Goal: Find specific page/section: Locate a particular part of the current website

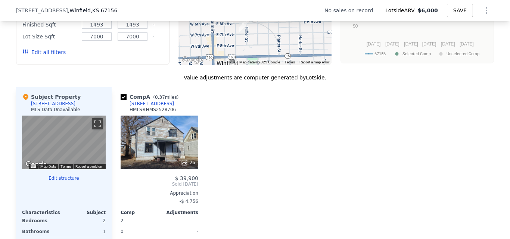
scroll to position [685, 0]
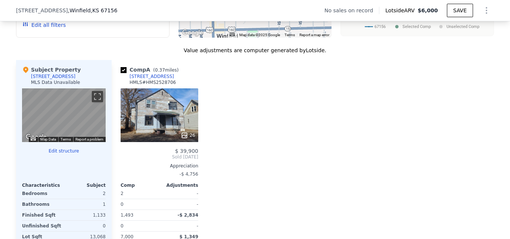
click at [162, 142] on div at bounding box center [160, 135] width 78 height 13
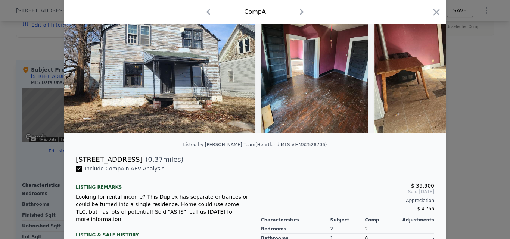
scroll to position [15, 0]
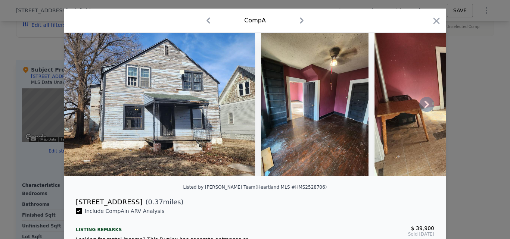
click at [424, 106] on icon at bounding box center [426, 104] width 4 height 7
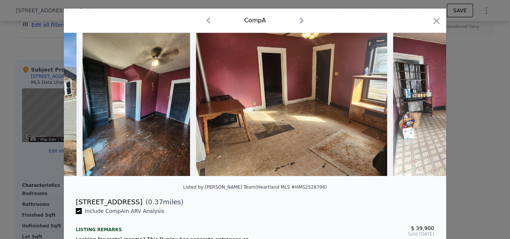
scroll to position [0, 179]
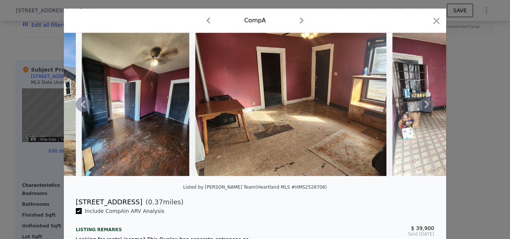
click at [424, 106] on icon at bounding box center [426, 104] width 4 height 7
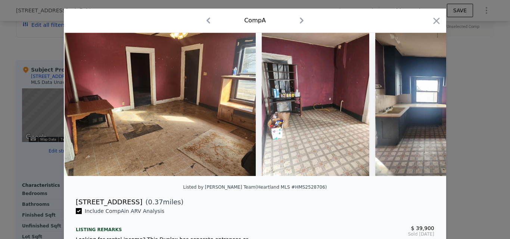
scroll to position [0, 358]
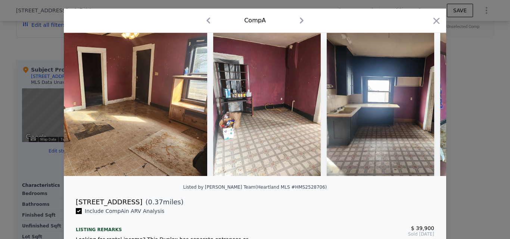
click at [424, 106] on div at bounding box center [255, 104] width 382 height 143
click at [424, 106] on icon at bounding box center [426, 104] width 4 height 7
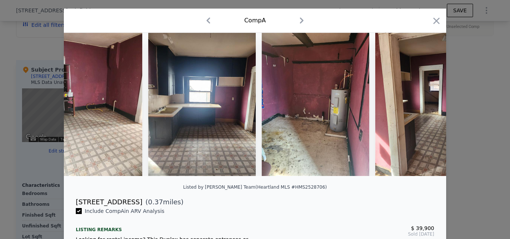
scroll to position [0, 537]
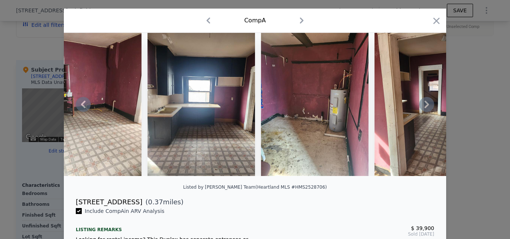
click at [422, 106] on icon at bounding box center [426, 104] width 15 height 15
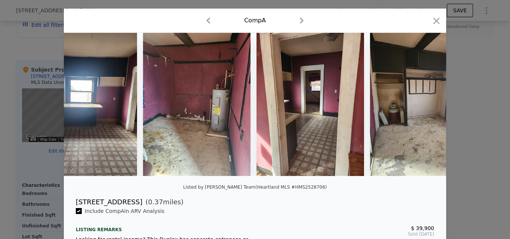
scroll to position [0, 716]
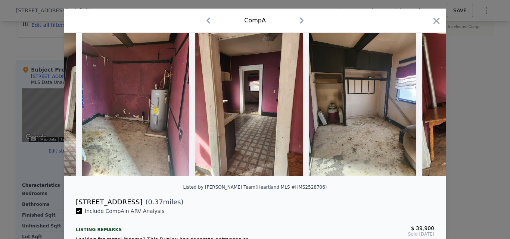
click at [422, 106] on div at bounding box center [255, 104] width 382 height 143
click at [422, 106] on icon at bounding box center [426, 104] width 15 height 15
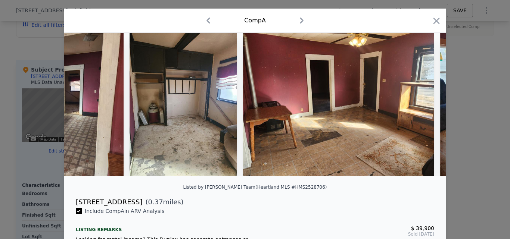
click at [422, 106] on img at bounding box center [338, 104] width 191 height 143
click at [422, 106] on icon at bounding box center [426, 104] width 15 height 15
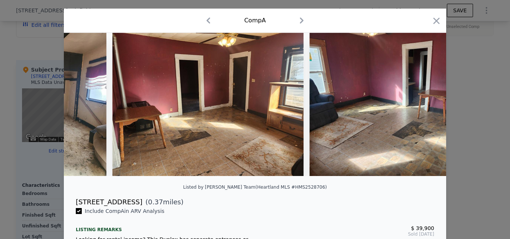
scroll to position [0, 1075]
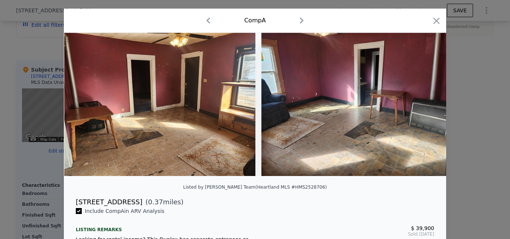
click at [422, 106] on img at bounding box center [356, 104] width 191 height 143
click at [422, 106] on div at bounding box center [255, 104] width 382 height 143
click at [422, 106] on icon at bounding box center [426, 104] width 15 height 15
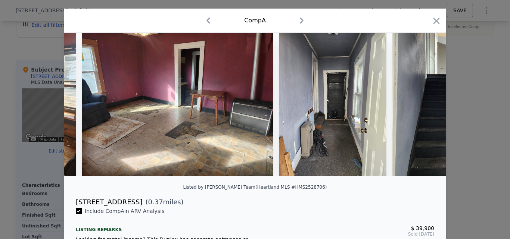
click at [422, 106] on img at bounding box center [445, 104] width 107 height 143
click at [422, 106] on icon at bounding box center [426, 104] width 15 height 15
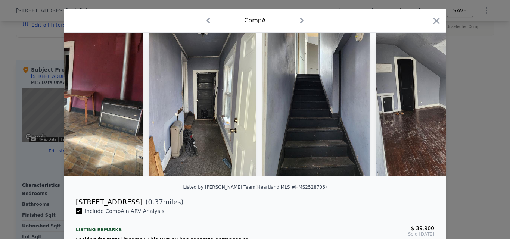
click at [422, 106] on div at bounding box center [255, 104] width 382 height 143
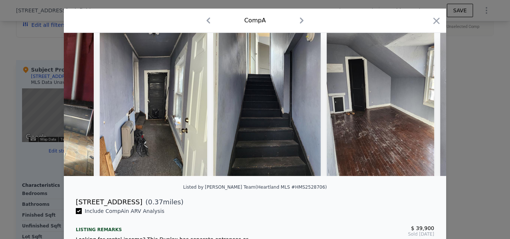
click at [422, 106] on div at bounding box center [255, 104] width 382 height 143
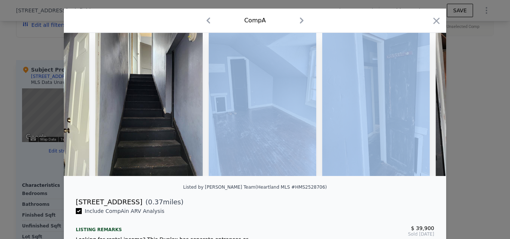
click at [422, 106] on div at bounding box center [255, 104] width 382 height 143
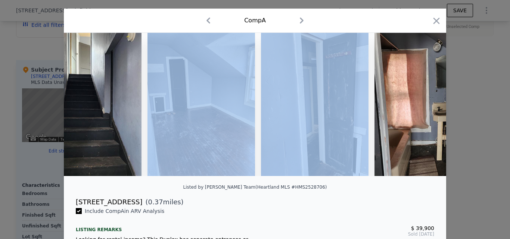
click at [422, 106] on img at bounding box center [427, 104] width 107 height 143
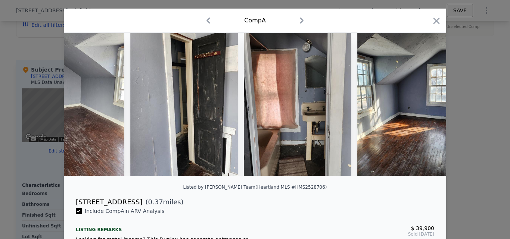
click at [422, 106] on div at bounding box center [255, 104] width 382 height 143
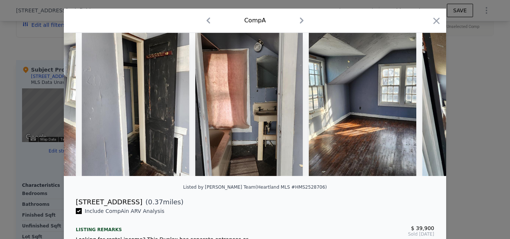
click at [422, 106] on div at bounding box center [255, 104] width 382 height 143
click at [422, 106] on icon at bounding box center [426, 104] width 15 height 15
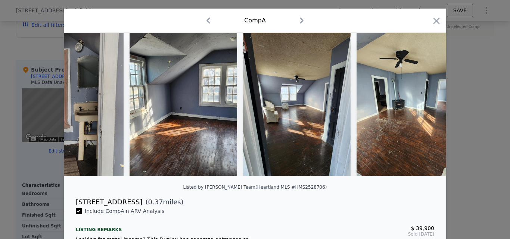
click at [422, 106] on img at bounding box center [409, 104] width 107 height 143
click at [422, 106] on icon at bounding box center [426, 104] width 15 height 15
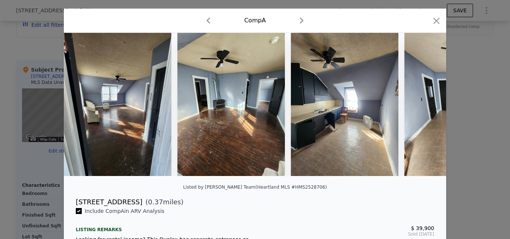
click at [422, 106] on div at bounding box center [255, 104] width 382 height 143
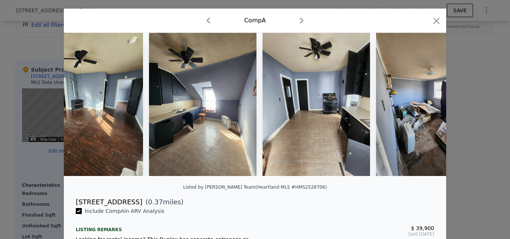
click at [422, 106] on div at bounding box center [255, 104] width 382 height 143
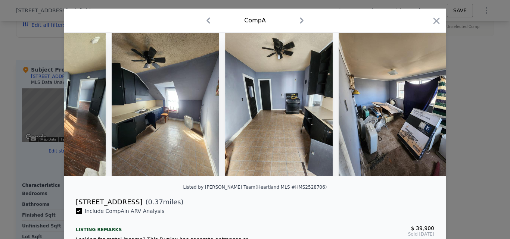
click at [422, 106] on img at bounding box center [391, 104] width 107 height 143
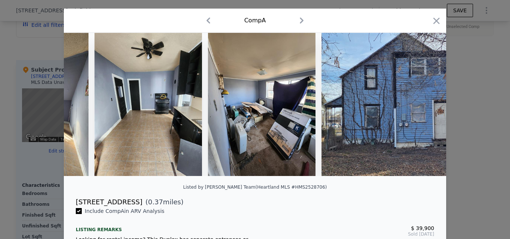
click at [422, 106] on div at bounding box center [255, 104] width 382 height 143
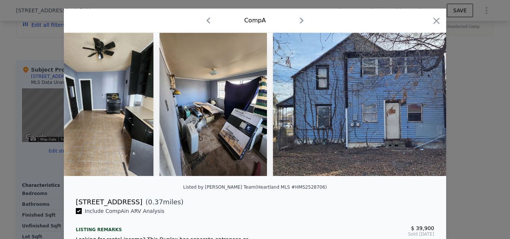
click at [422, 106] on img at bounding box center [368, 104] width 191 height 143
click at [422, 106] on div at bounding box center [255, 104] width 382 height 143
click at [422, 106] on icon at bounding box center [426, 104] width 15 height 15
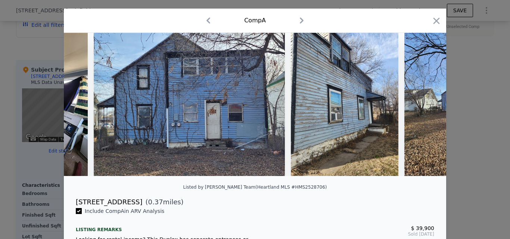
click at [422, 106] on img at bounding box center [457, 104] width 107 height 143
click at [422, 106] on icon at bounding box center [426, 104] width 15 height 15
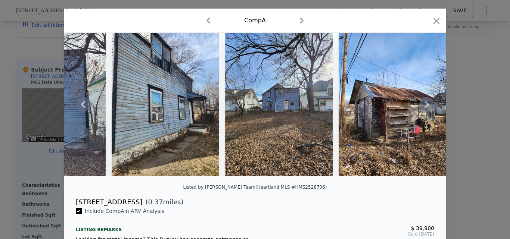
click at [422, 106] on div at bounding box center [255, 104] width 382 height 143
click at [422, 106] on icon at bounding box center [426, 104] width 15 height 15
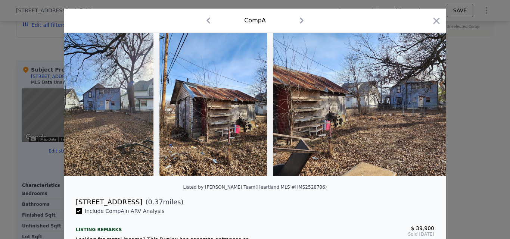
click at [422, 106] on img at bounding box center [368, 104] width 191 height 143
click at [422, 106] on icon at bounding box center [426, 104] width 15 height 15
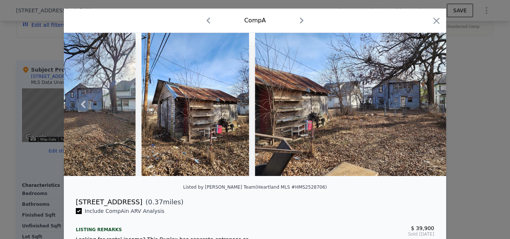
click at [422, 106] on img at bounding box center [350, 104] width 191 height 143
click at [349, 104] on img at bounding box center [350, 104] width 191 height 143
click at [432, 25] on icon "button" at bounding box center [436, 21] width 10 height 10
